Goal: Information Seeking & Learning: Learn about a topic

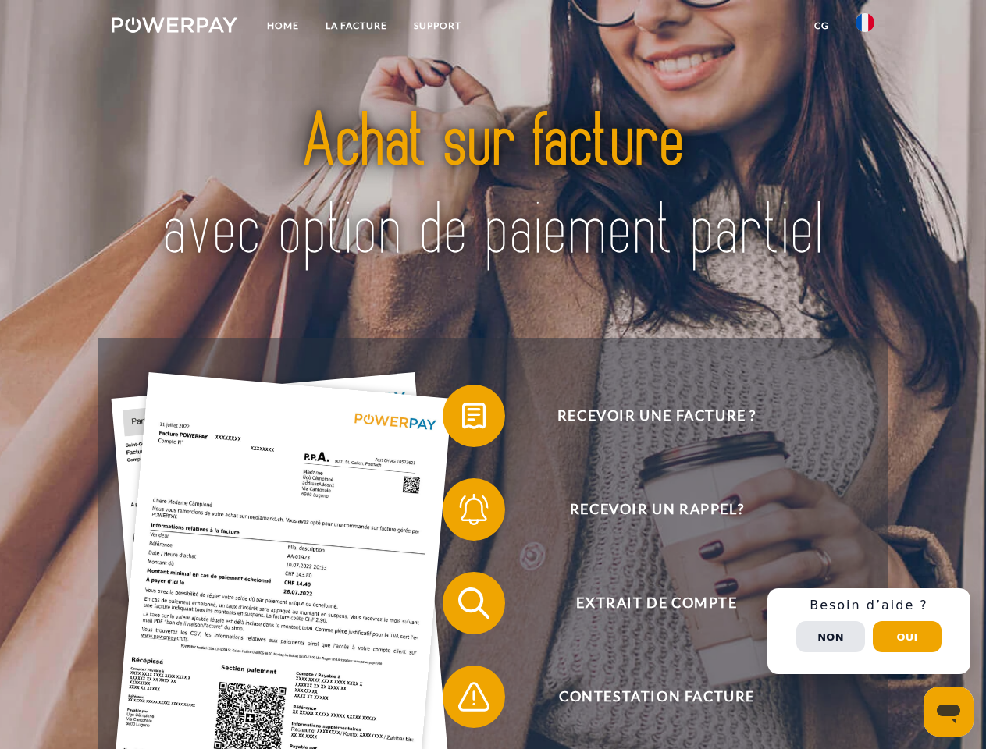
click at [174, 27] on img at bounding box center [175, 25] width 126 height 16
click at [865, 27] on img at bounding box center [864, 22] width 19 height 19
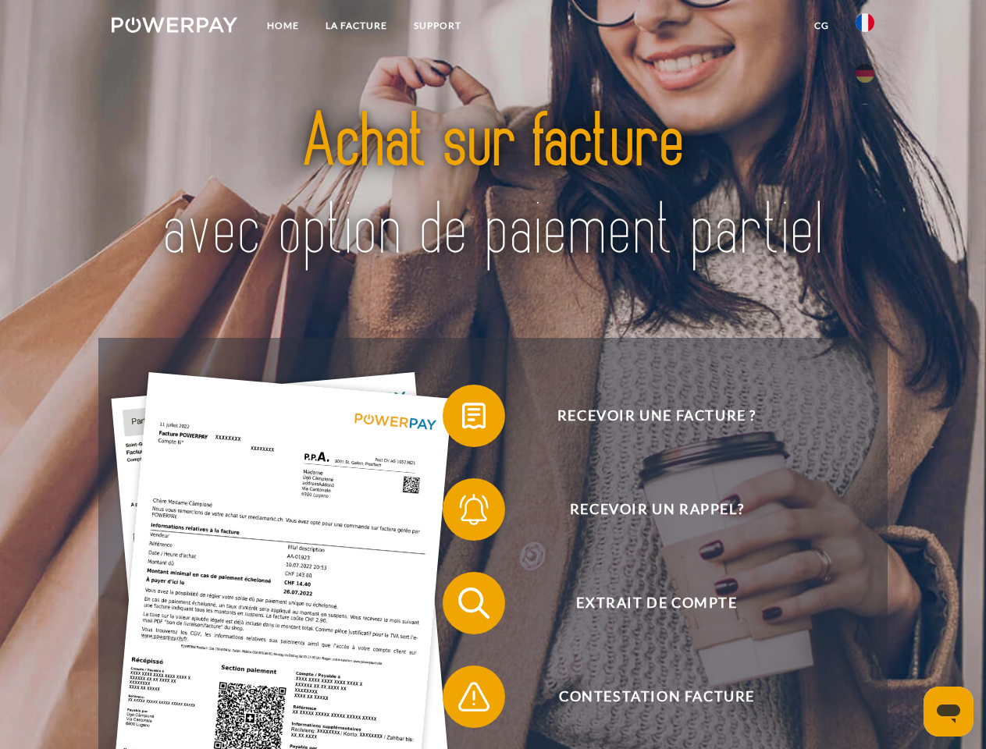
click at [821, 26] on link "CG" at bounding box center [821, 26] width 41 height 28
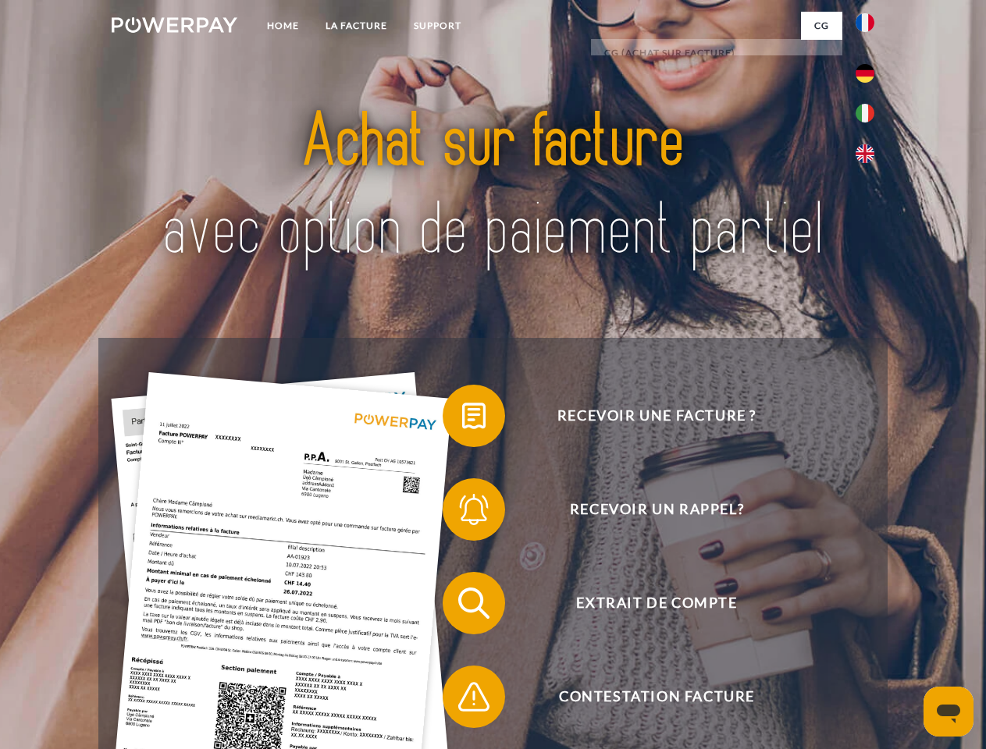
click at [462, 419] on span at bounding box center [450, 416] width 78 height 78
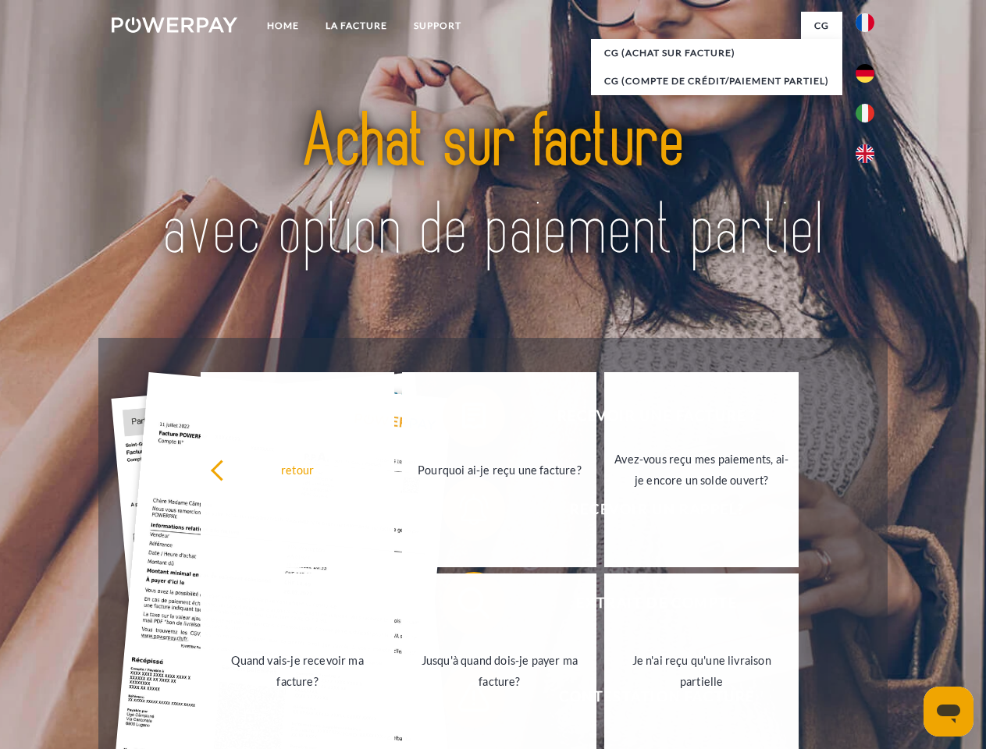
click at [462, 513] on div "Recevoir une facture ? Recevoir un rappel? Extrait de compte retour" at bounding box center [492, 650] width 788 height 624
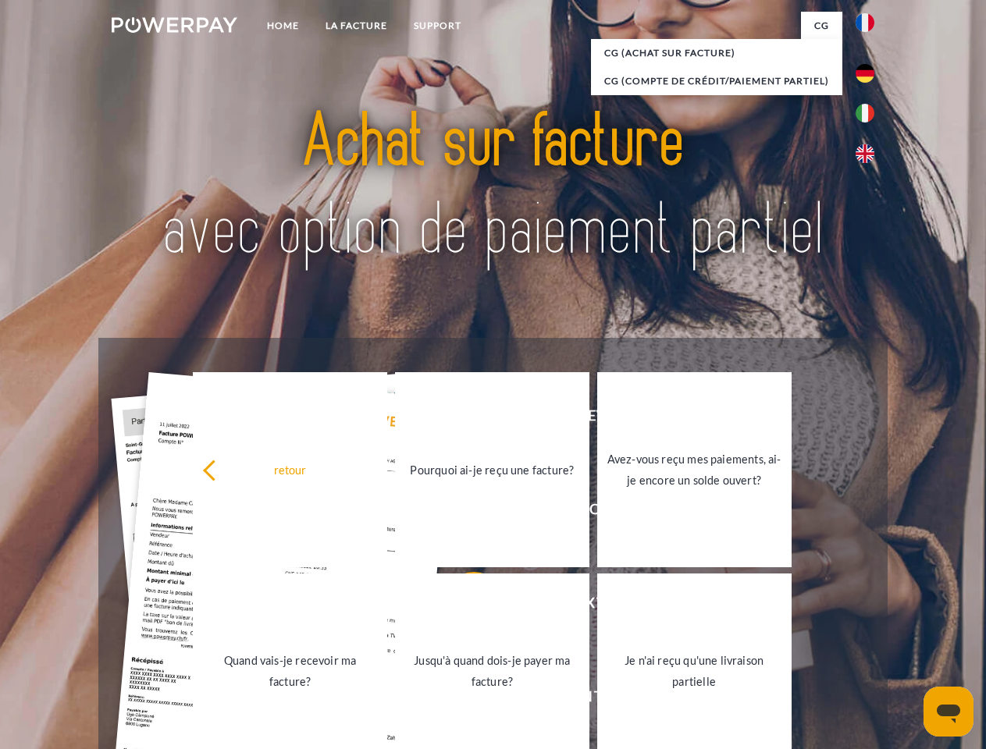
click at [462, 606] on link "Jusqu'à quand dois-je payer ma facture?" at bounding box center [492, 671] width 194 height 195
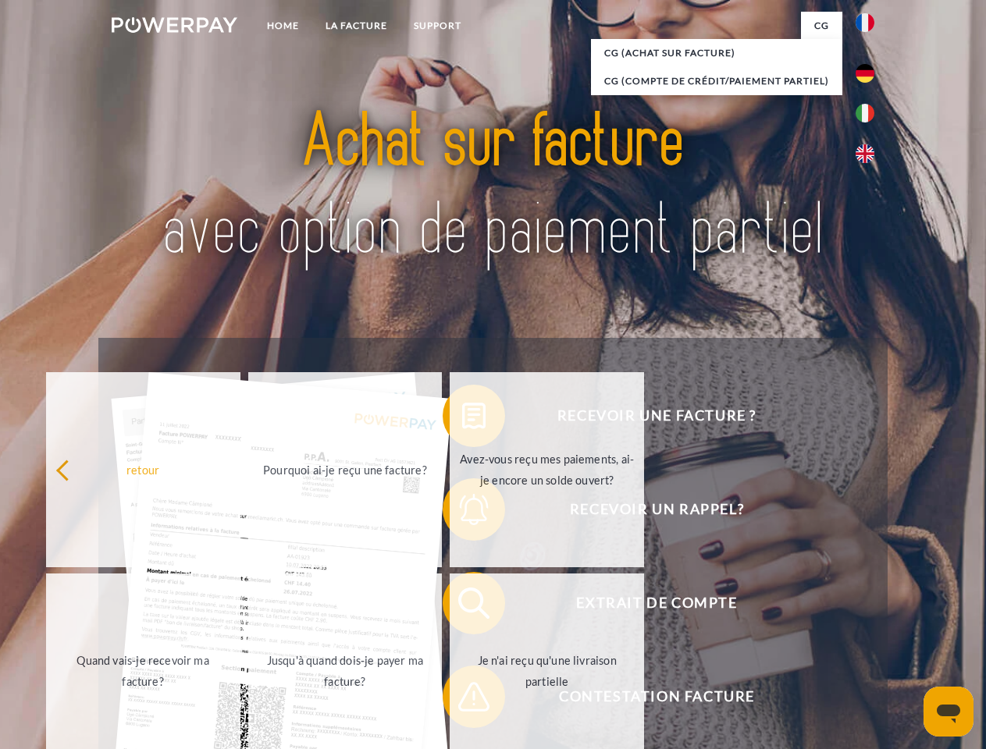
click at [462, 700] on span at bounding box center [450, 697] width 78 height 78
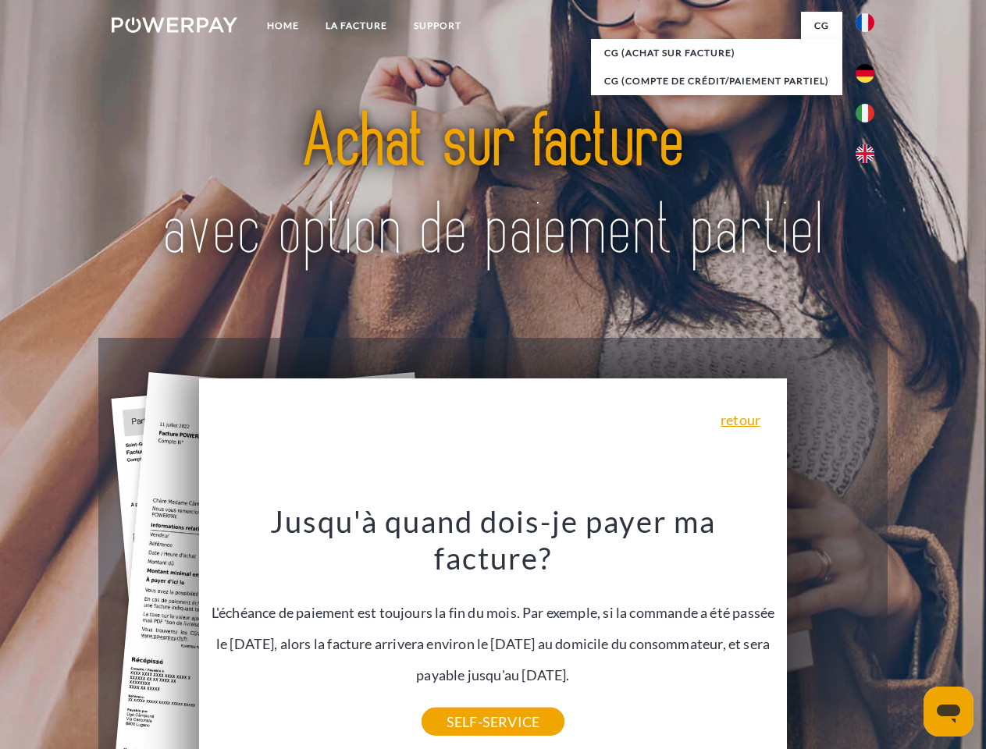
click at [869, 631] on div "Recevoir une facture ? Recevoir un rappel? Extrait de compte retour" at bounding box center [492, 650] width 788 height 624
click at [830, 634] on span "Extrait de compte" at bounding box center [656, 603] width 382 height 62
click at [907, 637] on header "Home LA FACTURE Support" at bounding box center [493, 539] width 986 height 1078
